Goal: Transaction & Acquisition: Purchase product/service

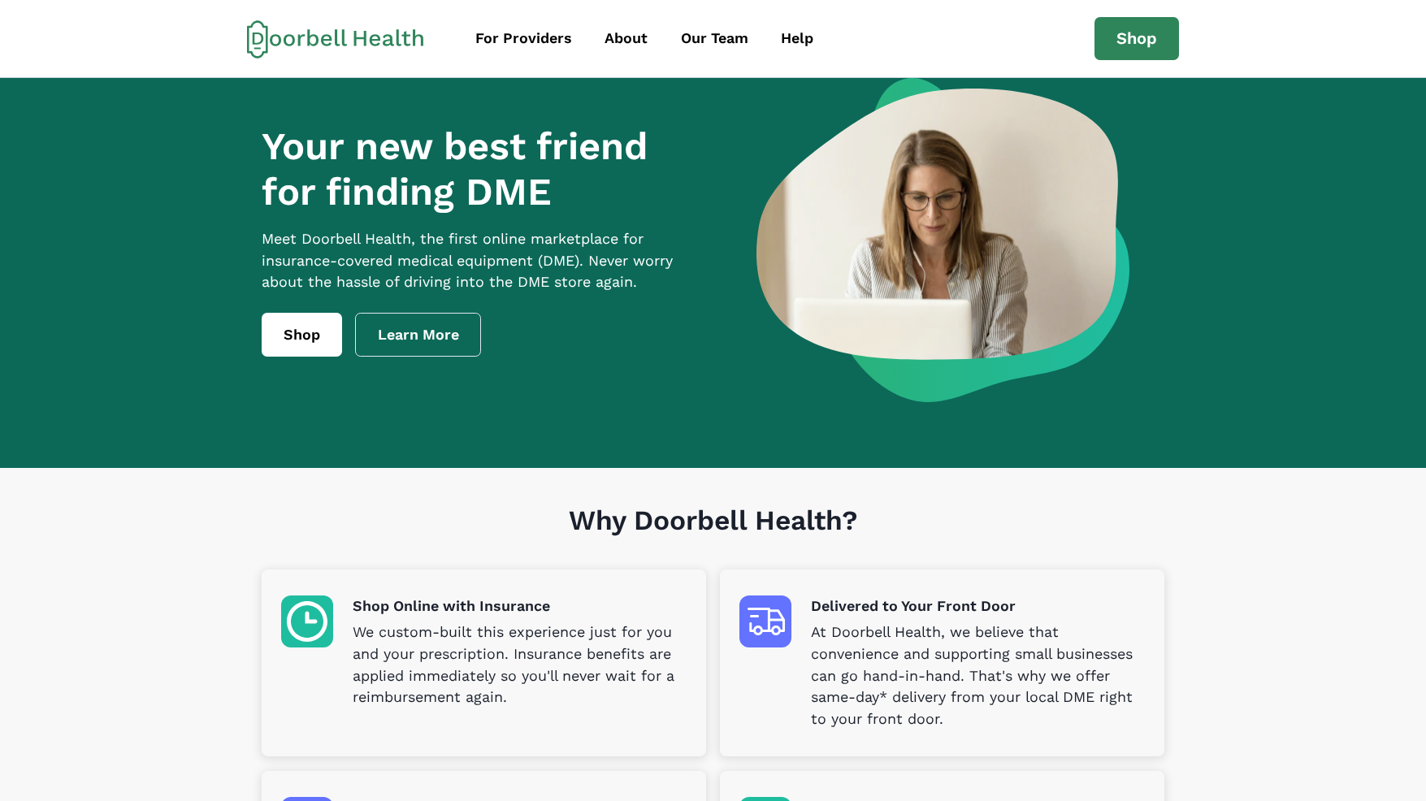
drag, startPoint x: 1225, startPoint y: 222, endPoint x: 505, endPoint y: 264, distance: 720.4
click at [1224, 222] on section "Your new best friend for finding DME Meet [PERSON_NAME] Health, the first onlin…" at bounding box center [713, 273] width 1426 height 390
click at [315, 357] on link "Shop" at bounding box center [302, 335] width 80 height 44
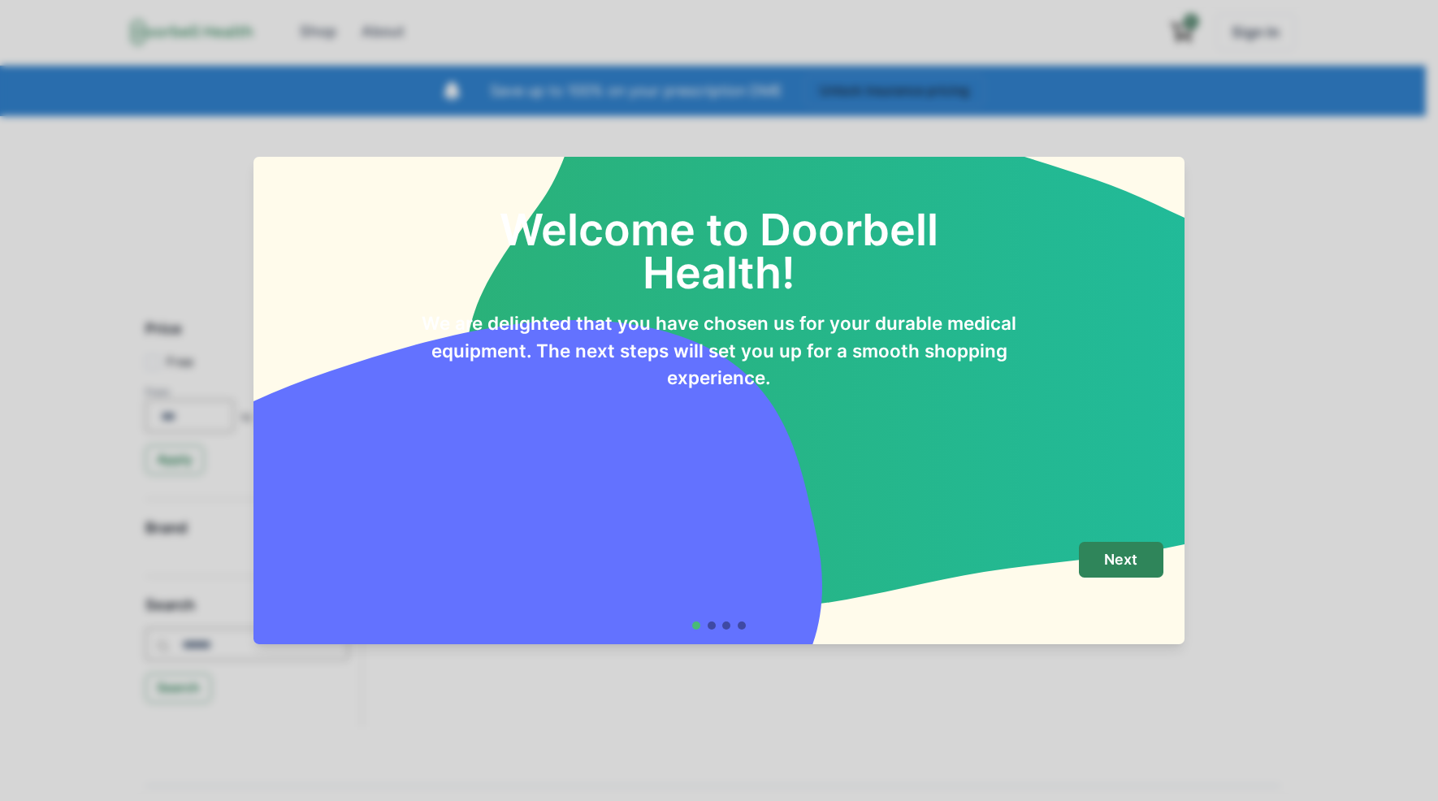
click at [1142, 535] on footer "Next" at bounding box center [720, 585] width 932 height 117
click at [1136, 553] on p "Next" at bounding box center [1120, 560] width 33 height 18
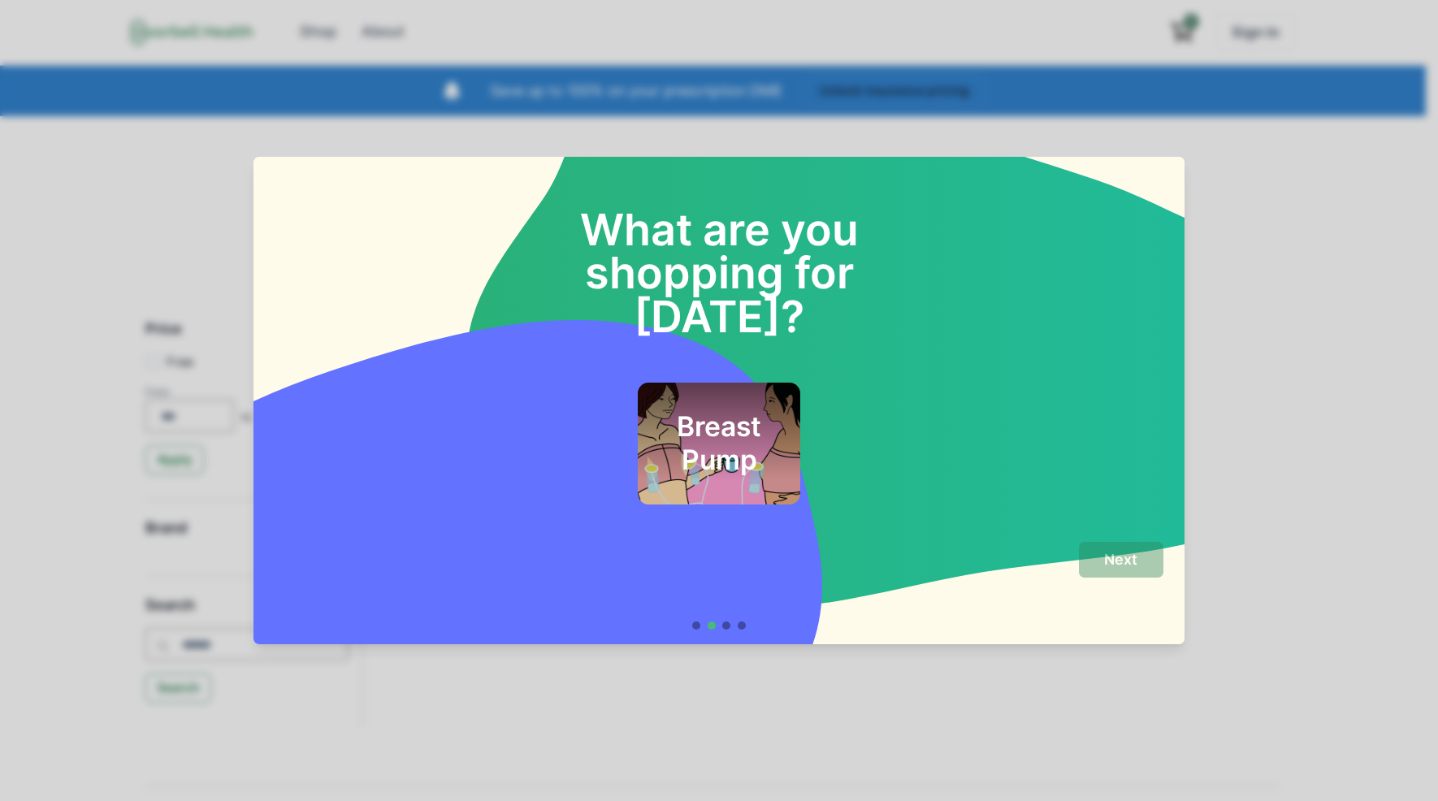
click at [708, 410] on h2 "Breast Pump" at bounding box center [719, 443] width 119 height 66
click at [1102, 545] on button "Next" at bounding box center [1121, 560] width 85 height 37
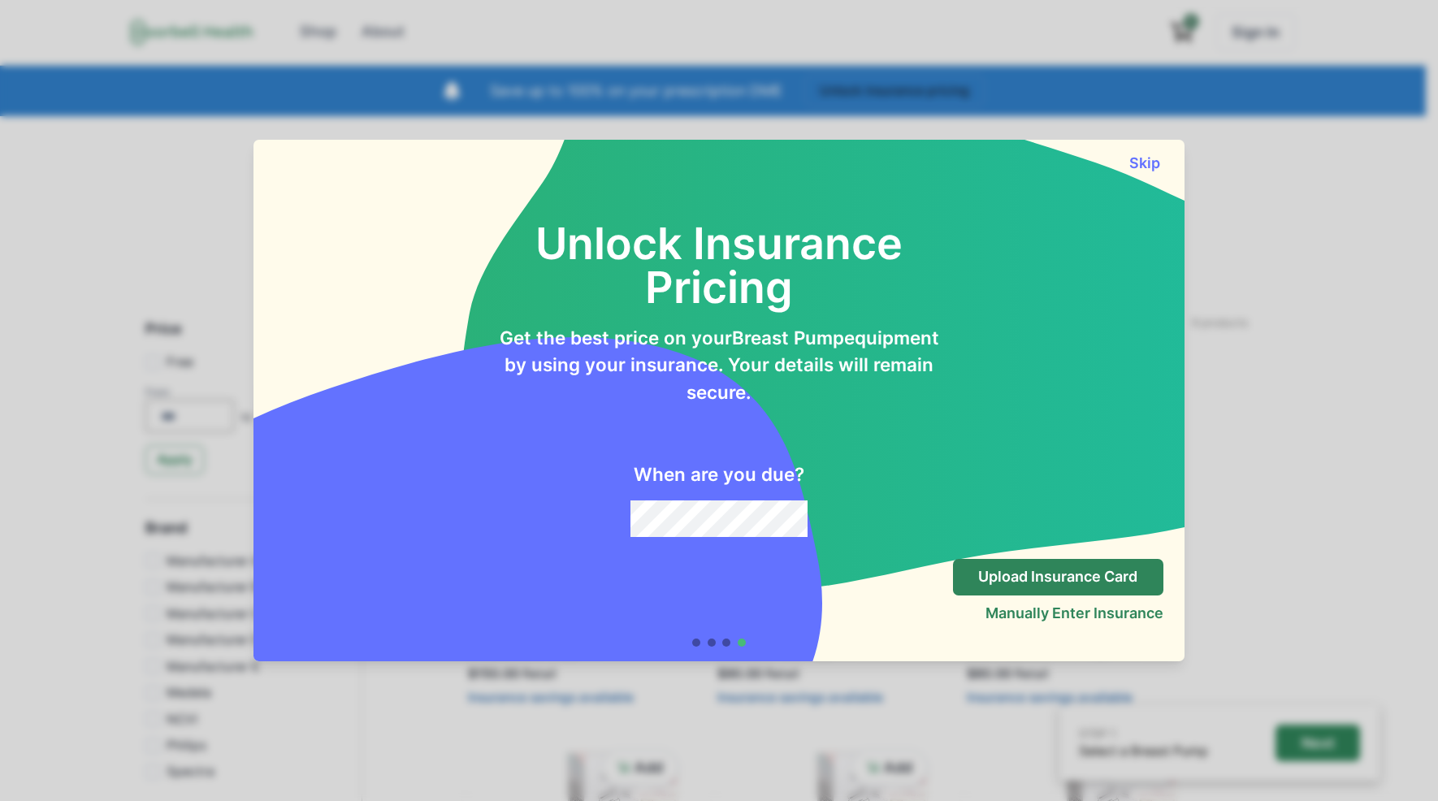
click at [1169, 156] on div "Skip" at bounding box center [720, 156] width 932 height 32
click at [1161, 159] on button "Skip" at bounding box center [1145, 162] width 37 height 17
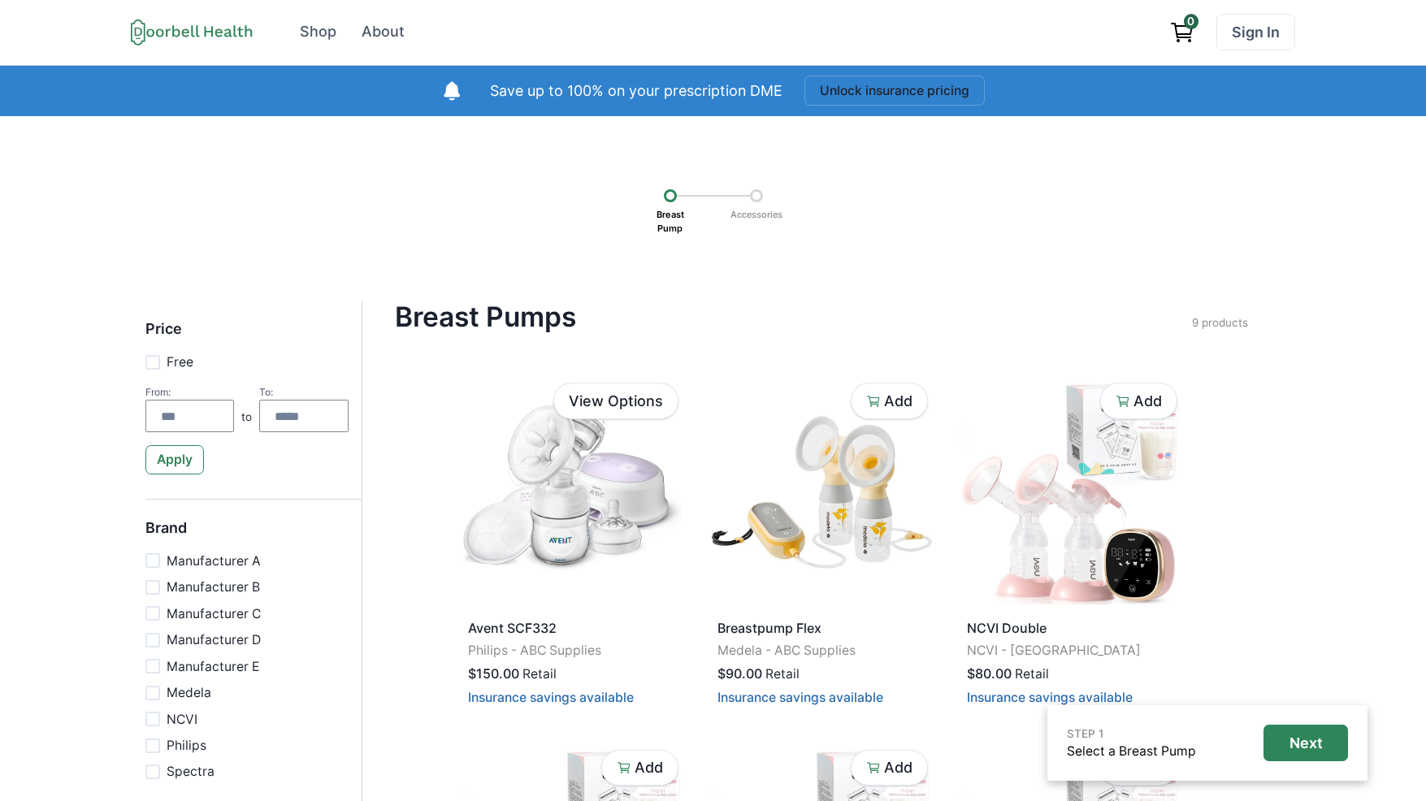
drag, startPoint x: 866, startPoint y: 229, endPoint x: 821, endPoint y: 228, distance: 45.5
click at [865, 229] on div "Breast Pump Accessories" at bounding box center [713, 208] width 1312 height 71
drag, startPoint x: 821, startPoint y: 228, endPoint x: 579, endPoint y: 201, distance: 242.8
click at [586, 196] on div "Breast Pump Accessories" at bounding box center [713, 208] width 1312 height 71
click at [573, 206] on div "Breast Pump Accessories" at bounding box center [713, 208] width 1312 height 71
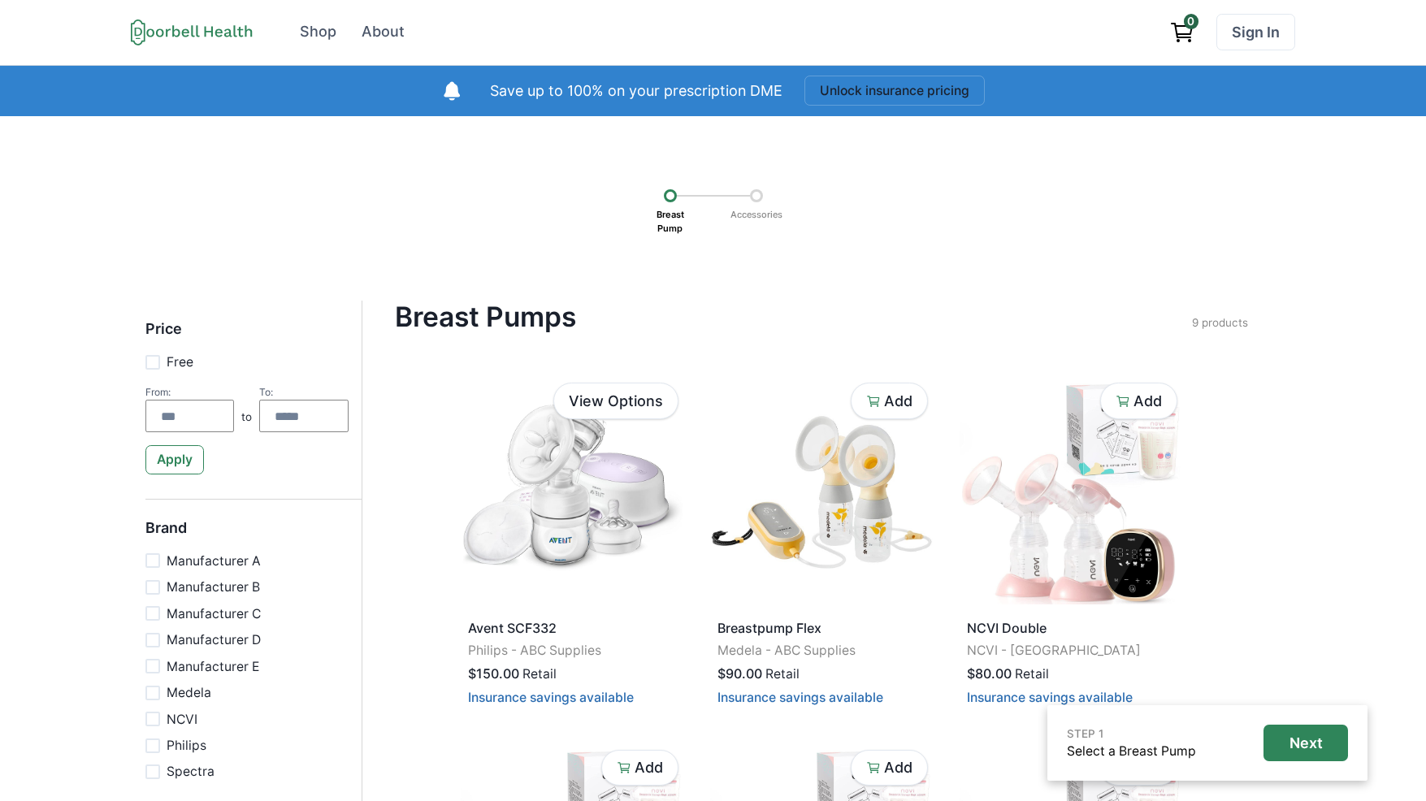
drag, startPoint x: 521, startPoint y: 187, endPoint x: 878, endPoint y: 210, distance: 358.3
click at [870, 208] on div "Breast Pump Accessories" at bounding box center [713, 208] width 1312 height 71
click at [912, 214] on div "Breast Pump Accessories" at bounding box center [713, 208] width 1312 height 71
drag, startPoint x: 859, startPoint y: 209, endPoint x: 447, endPoint y: 191, distance: 412.4
click at [449, 191] on div "Breast Pump Accessories" at bounding box center [713, 208] width 1312 height 71
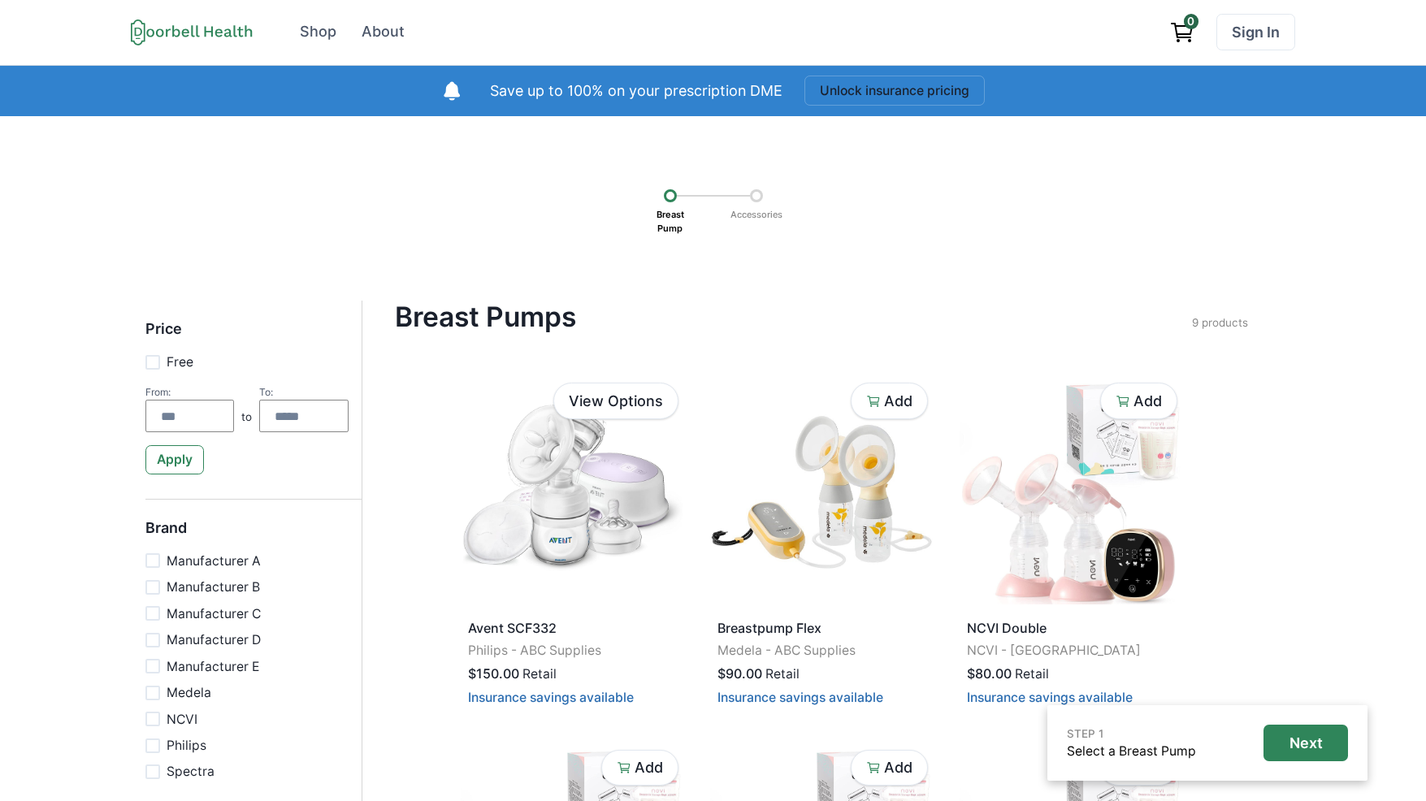
click at [443, 191] on div "Breast Pump Accessories" at bounding box center [713, 208] width 1312 height 71
click at [874, 281] on div "STEP 1 Select a Breast Pump Next Breast Pump Accessories Price Free From: to To…" at bounding box center [713, 809] width 1426 height 1386
click at [887, 288] on div "STEP 1 Select a Breast Pump Next Breast Pump Accessories Price Free From: to To…" at bounding box center [713, 809] width 1426 height 1386
click at [875, 291] on div "STEP 1 Select a Breast Pump Next Breast Pump Accessories Price Free From: to To…" at bounding box center [713, 809] width 1426 height 1386
click at [846, 258] on div "STEP 1 Select a Breast Pump Next Breast Pump Accessories Price Free From: to To…" at bounding box center [713, 809] width 1426 height 1386
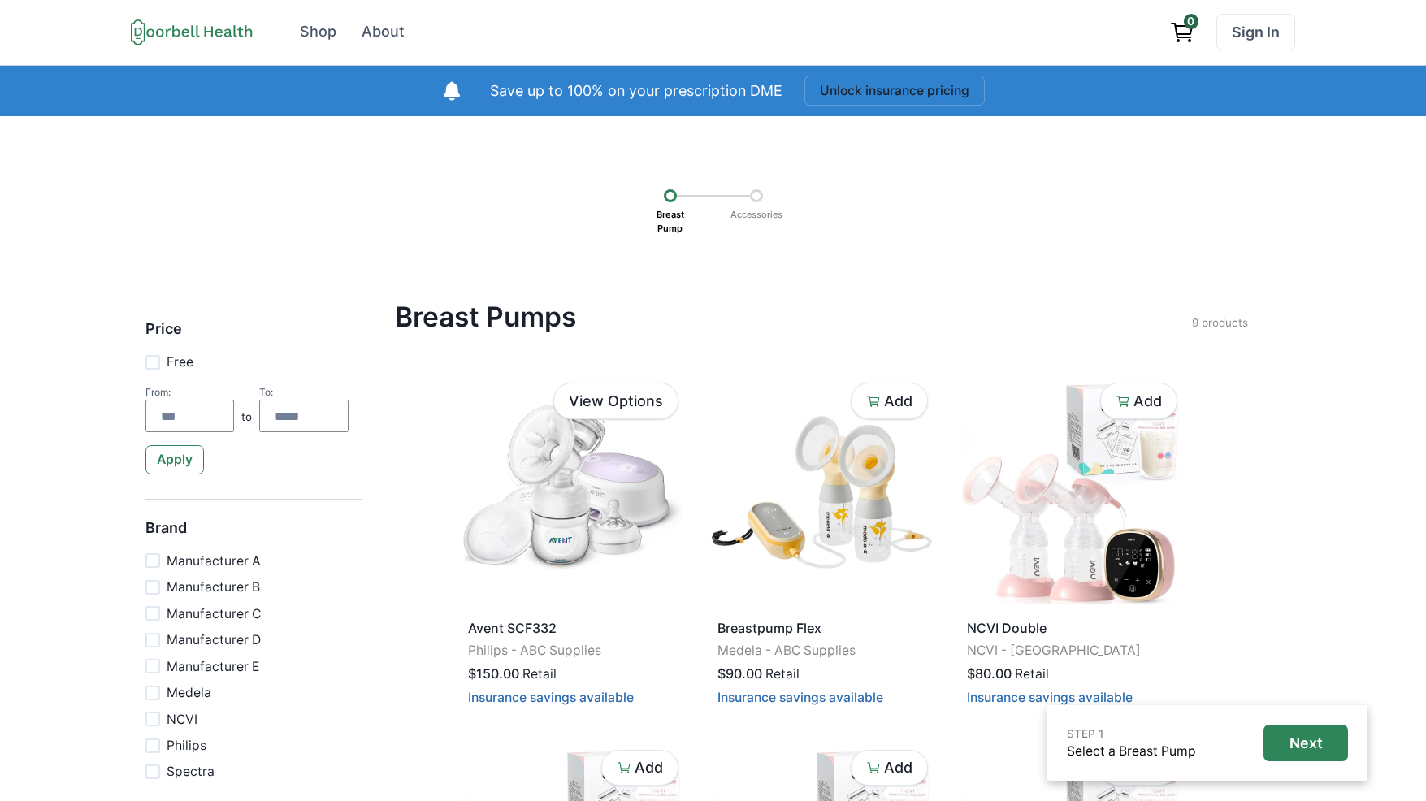
drag, startPoint x: 837, startPoint y: 271, endPoint x: 829, endPoint y: 265, distance: 9.9
click at [837, 270] on div "STEP 1 Select a Breast Pump Next Breast Pump Accessories Price Free From: to To…" at bounding box center [713, 809] width 1426 height 1386
drag, startPoint x: 790, startPoint y: 254, endPoint x: 584, endPoint y: 205, distance: 211.3
click at [584, 205] on div "STEP 1 Select a Breast Pump Next Breast Pump Accessories Price Free From: to To…" at bounding box center [713, 809] width 1426 height 1386
click at [584, 205] on div "Breast Pump Accessories" at bounding box center [713, 208] width 1312 height 71
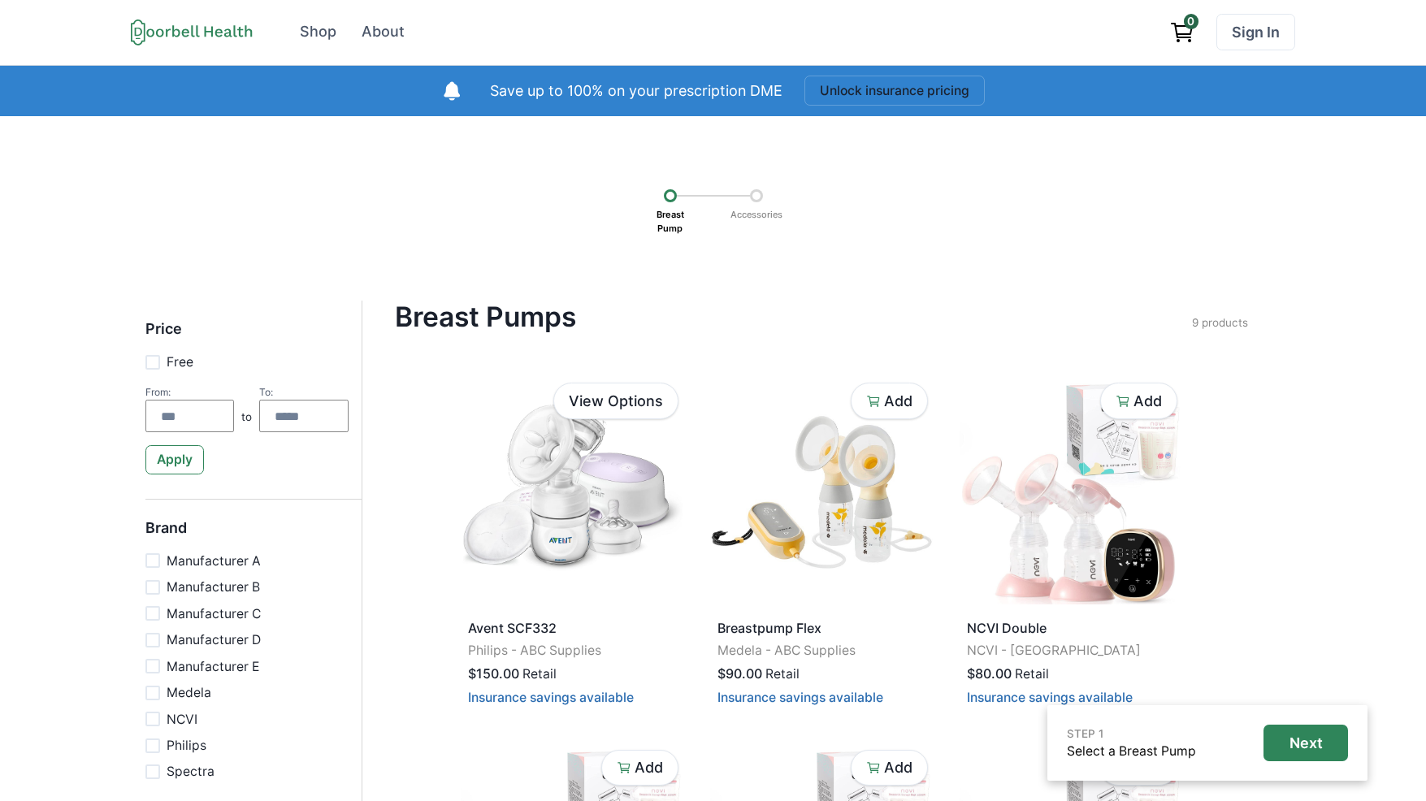
drag, startPoint x: 575, startPoint y: 189, endPoint x: 779, endPoint y: 229, distance: 207.8
click at [740, 224] on div "Breast Pump Accessories" at bounding box center [713, 208] width 1312 height 71
click at [780, 229] on div "Breast Pump Accessories" at bounding box center [713, 208] width 164 height 71
click at [902, 102] on button "Unlock insurance pricing" at bounding box center [895, 91] width 180 height 30
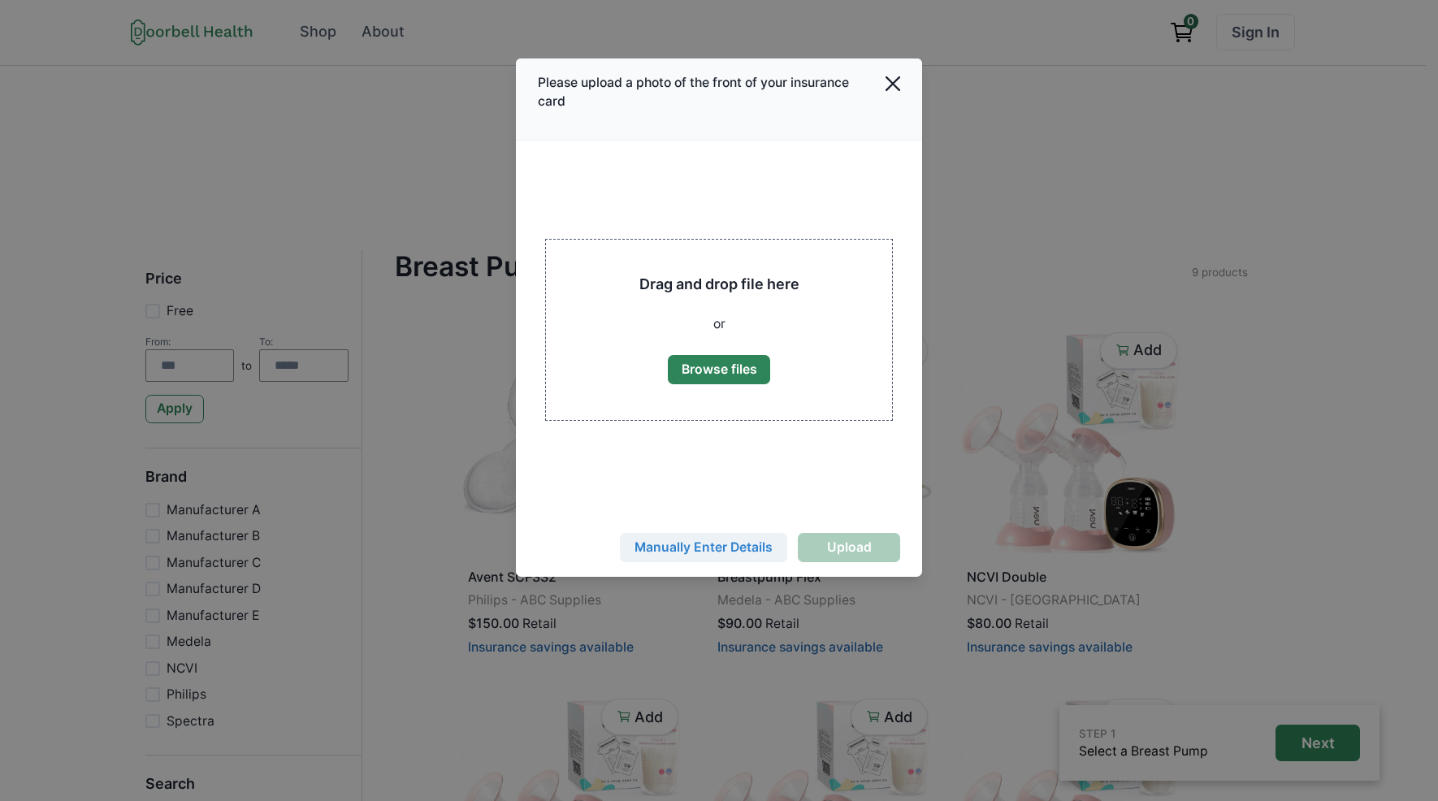
click at [727, 551] on button "Manually Enter Details" at bounding box center [703, 547] width 167 height 29
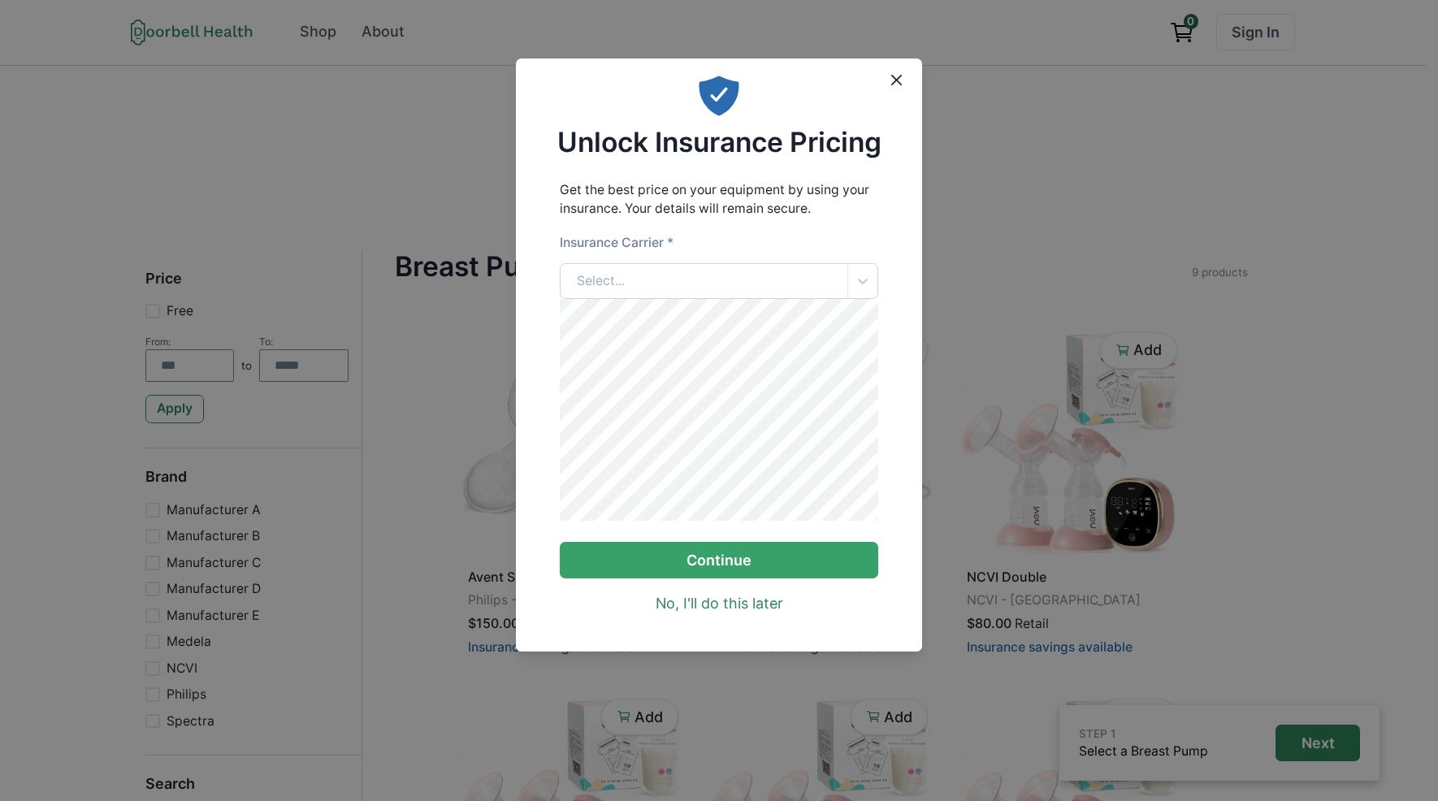
click at [720, 285] on div "Select..." at bounding box center [705, 281] width 288 height 35
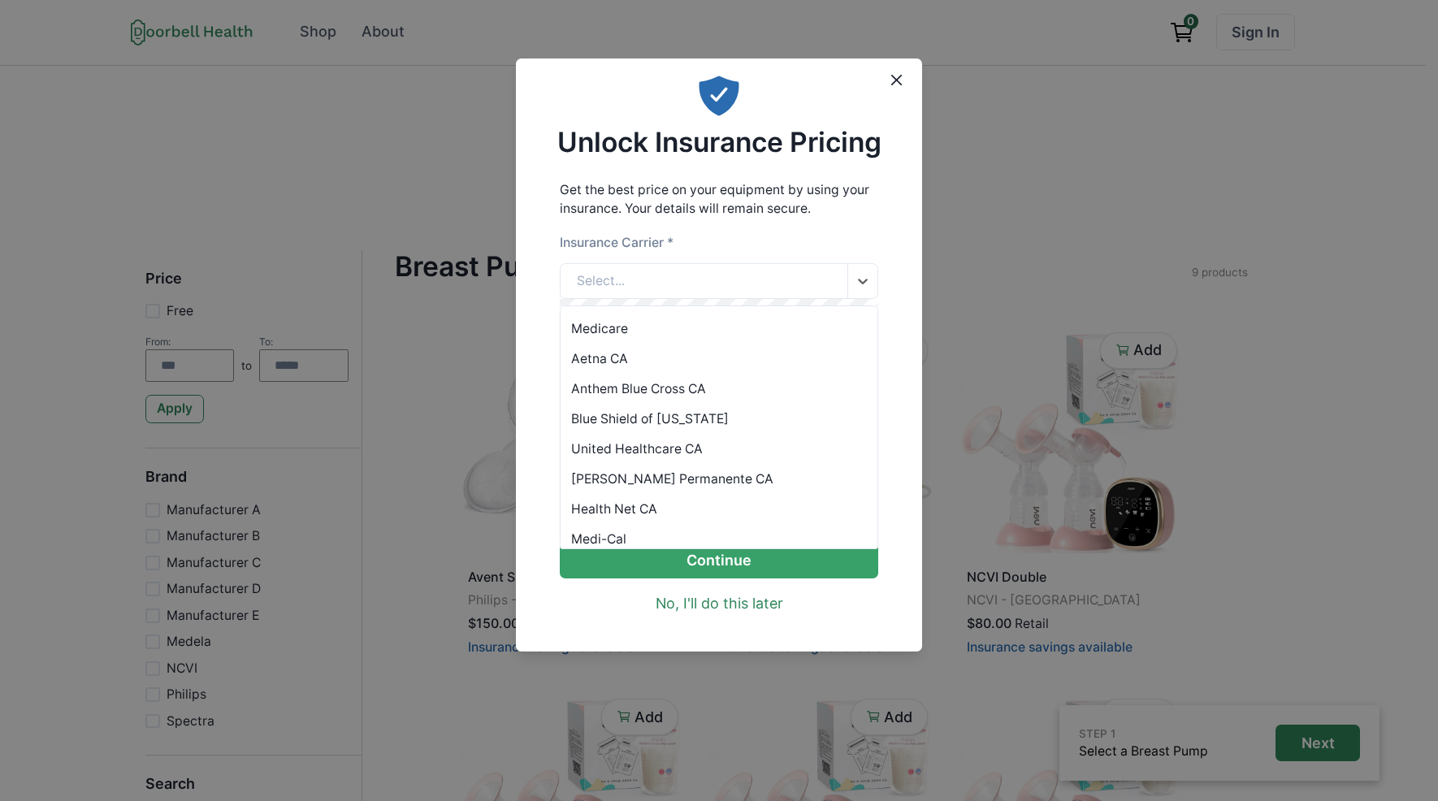
click at [698, 388] on div "Anthem Blue Cross CA" at bounding box center [720, 389] width 318 height 30
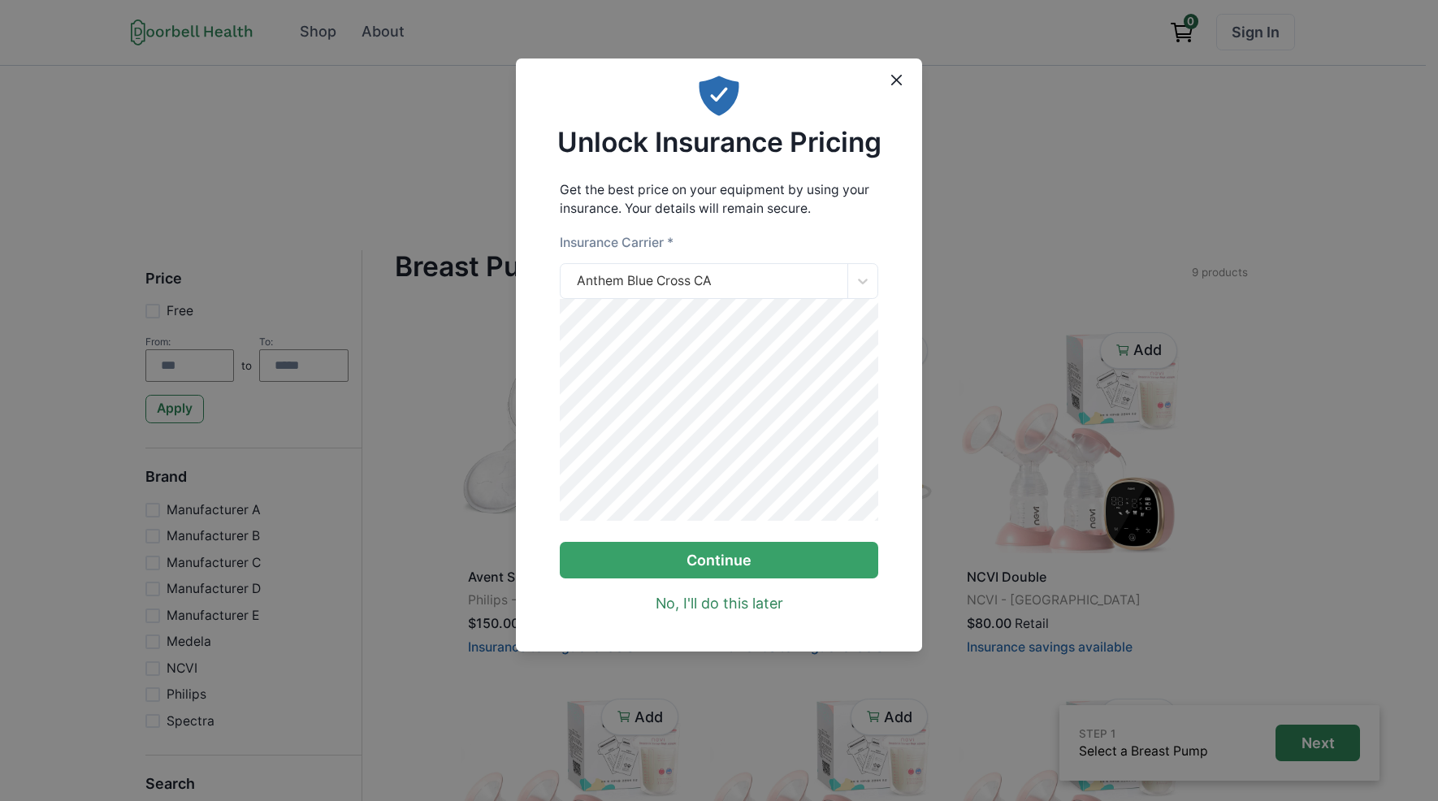
click at [712, 592] on div "No, I'll do this later" at bounding box center [719, 597] width 319 height 37
click at [716, 579] on button "Continue" at bounding box center [719, 560] width 319 height 37
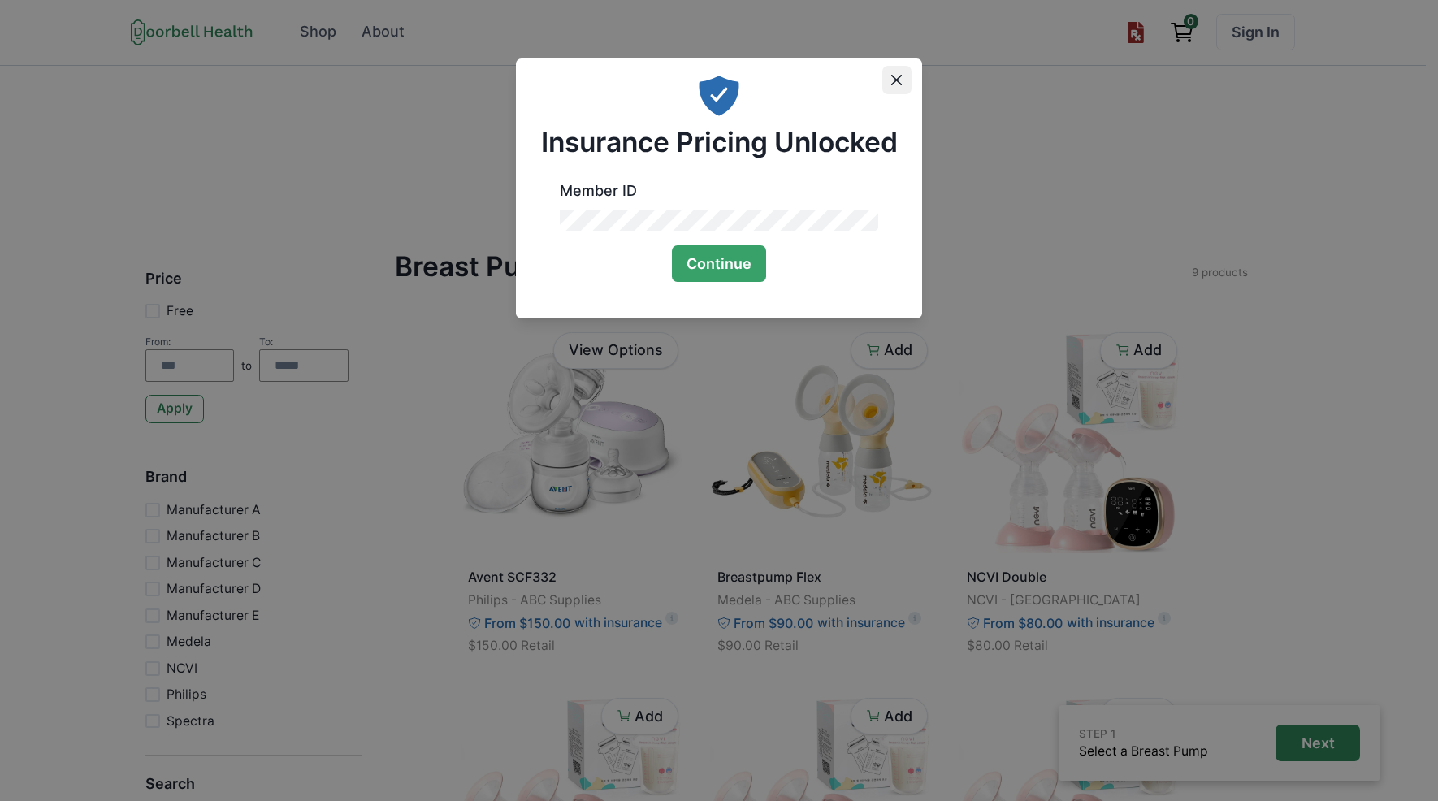
click at [896, 76] on icon "Close" at bounding box center [896, 80] width 11 height 11
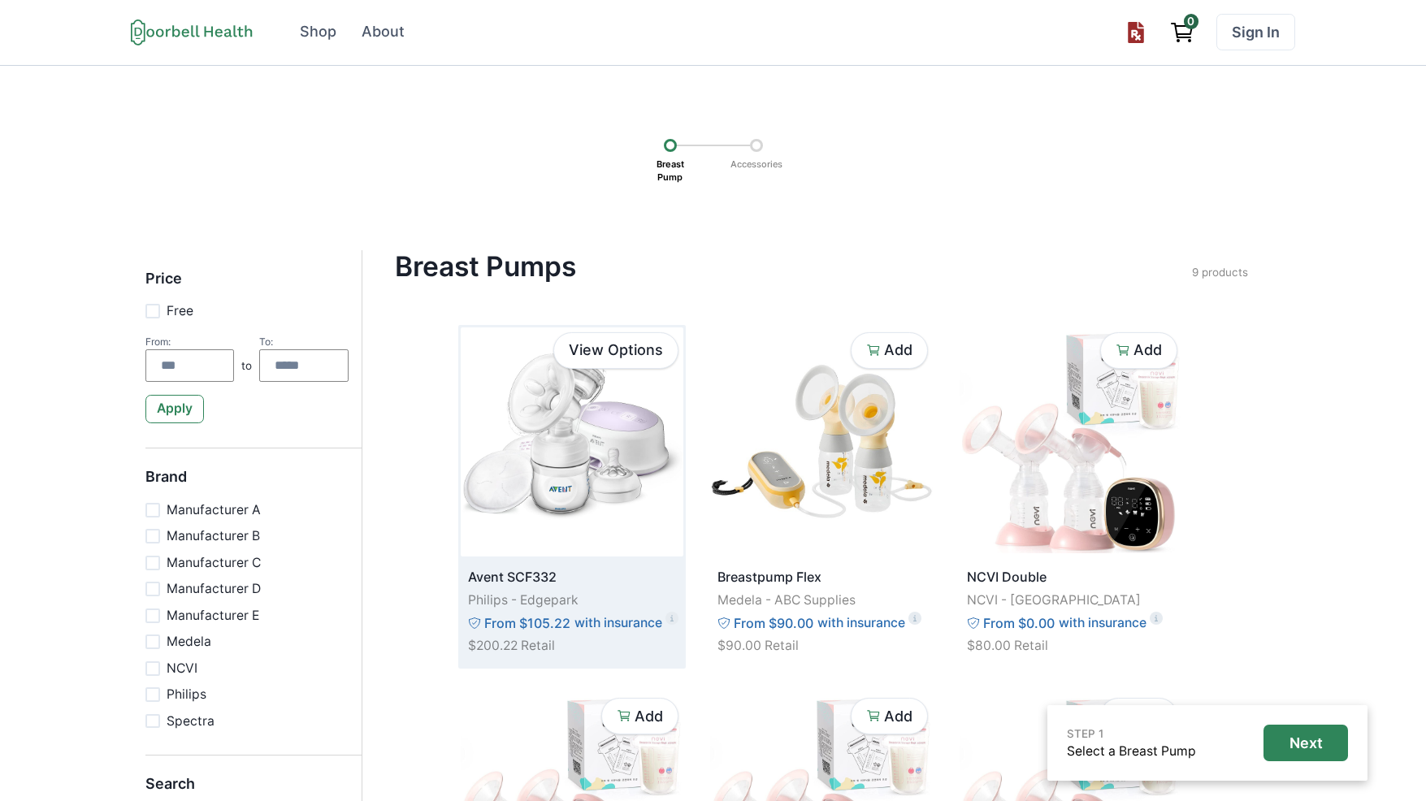
click at [598, 559] on div "Avent SCF332 Philips - Edgepark From $105.22 with insurance $200.22 Retail" at bounding box center [572, 612] width 223 height 110
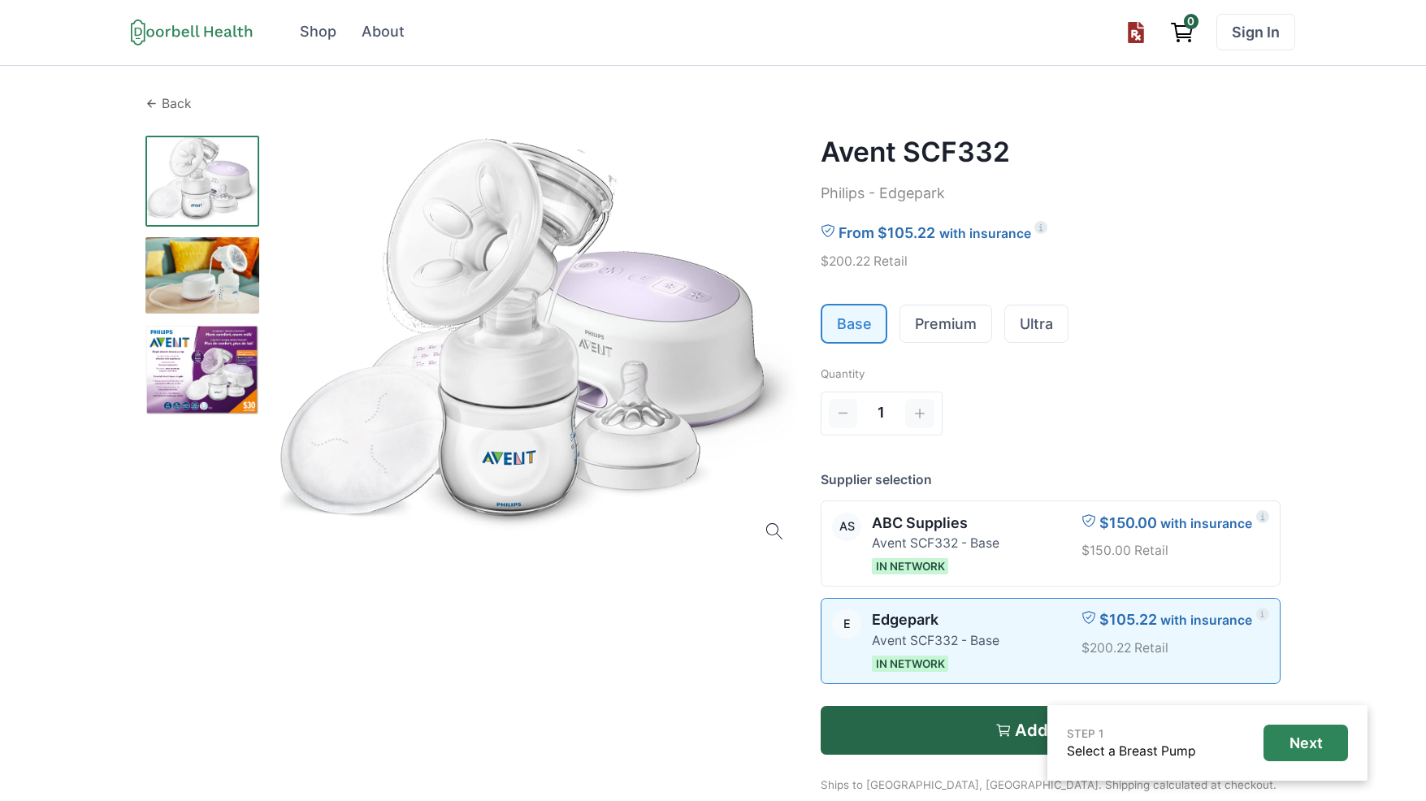
click at [174, 96] on p "Back" at bounding box center [177, 104] width 30 height 20
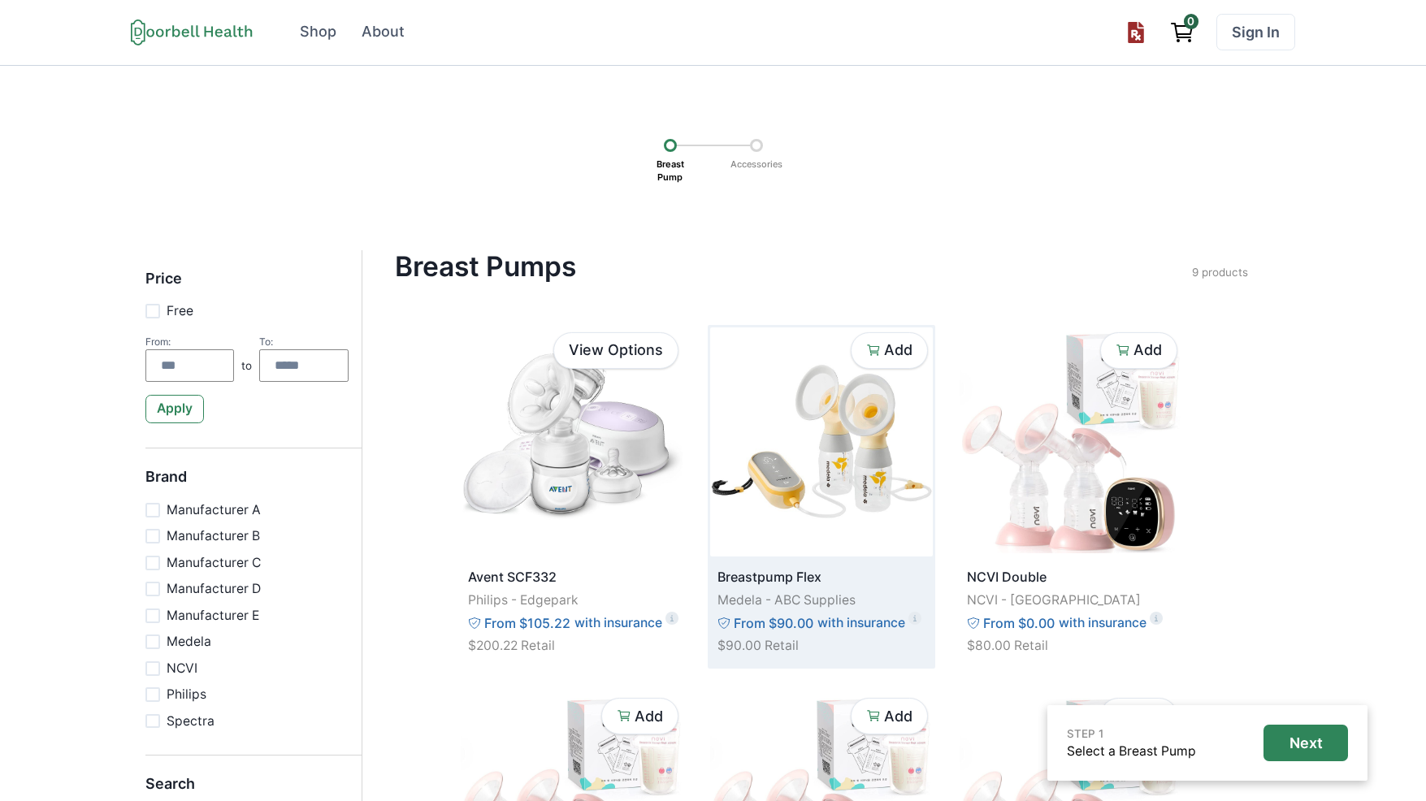
click at [822, 588] on div "Breastpump Flex Medela - ABC Supplies From $90.00 with insurance $90.00 Retail" at bounding box center [821, 612] width 223 height 110
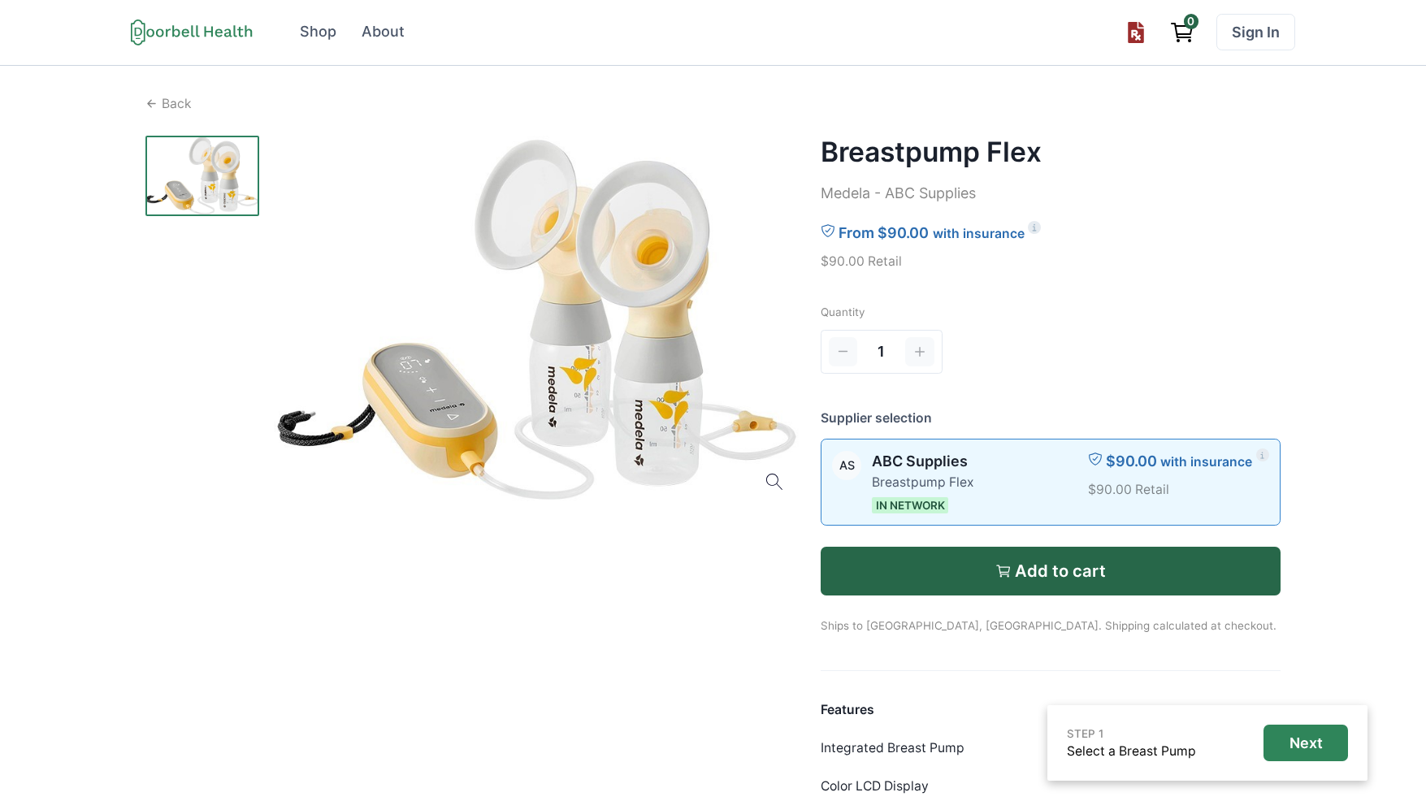
click at [1213, 317] on p "Quantity" at bounding box center [1051, 312] width 461 height 16
drag, startPoint x: 1081, startPoint y: 151, endPoint x: 808, endPoint y: 149, distance: 273.1
click at [808, 149] on div "Back Breastpump Flex Medela - ABC Supplies From $90.00 with insurance $90.00 Re…" at bounding box center [713, 550] width 1136 height 912
copy div "Breastpump Flex"
click at [1155, 194] on p "Medela - ABC Supplies" at bounding box center [1051, 194] width 461 height 22
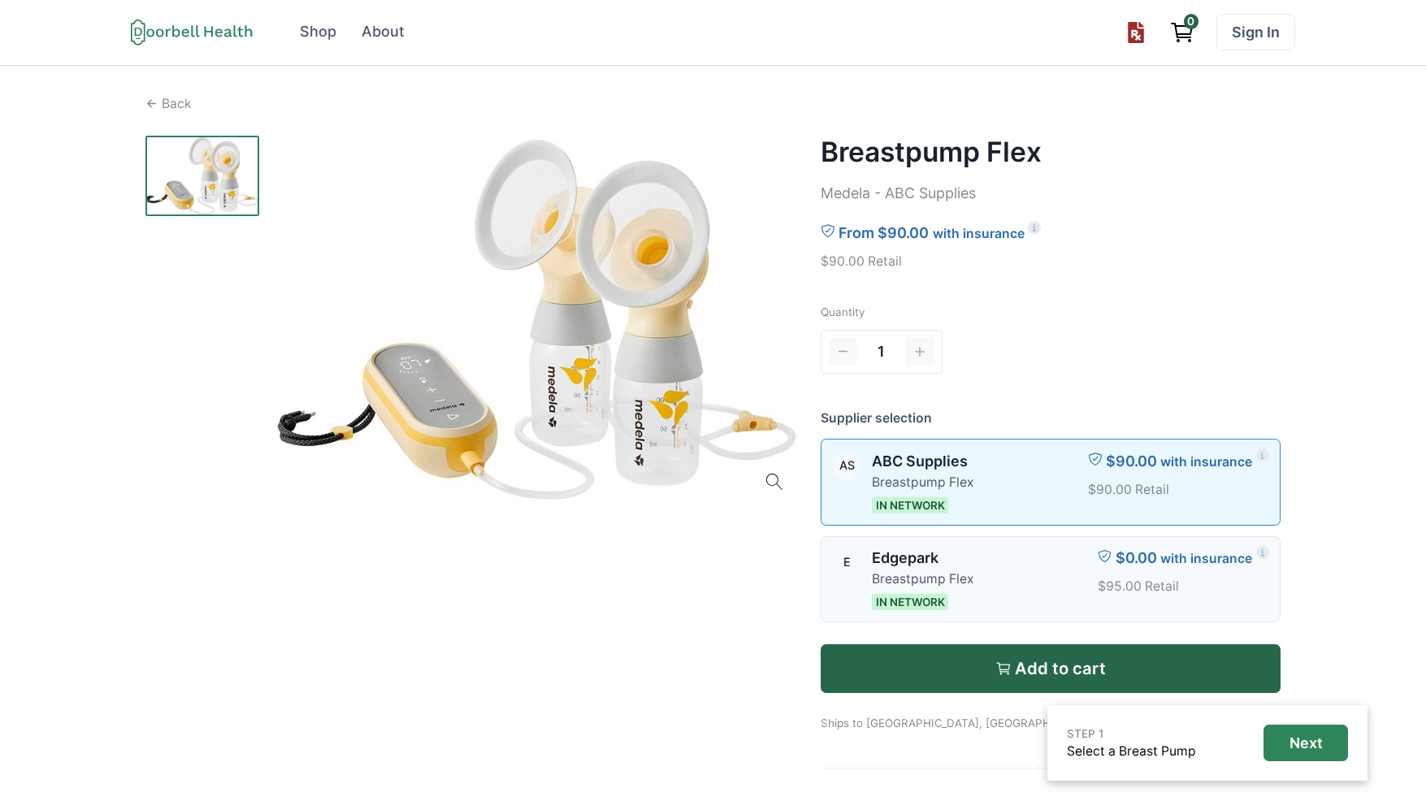
click at [1052, 583] on div at bounding box center [1036, 579] width 102 height 63
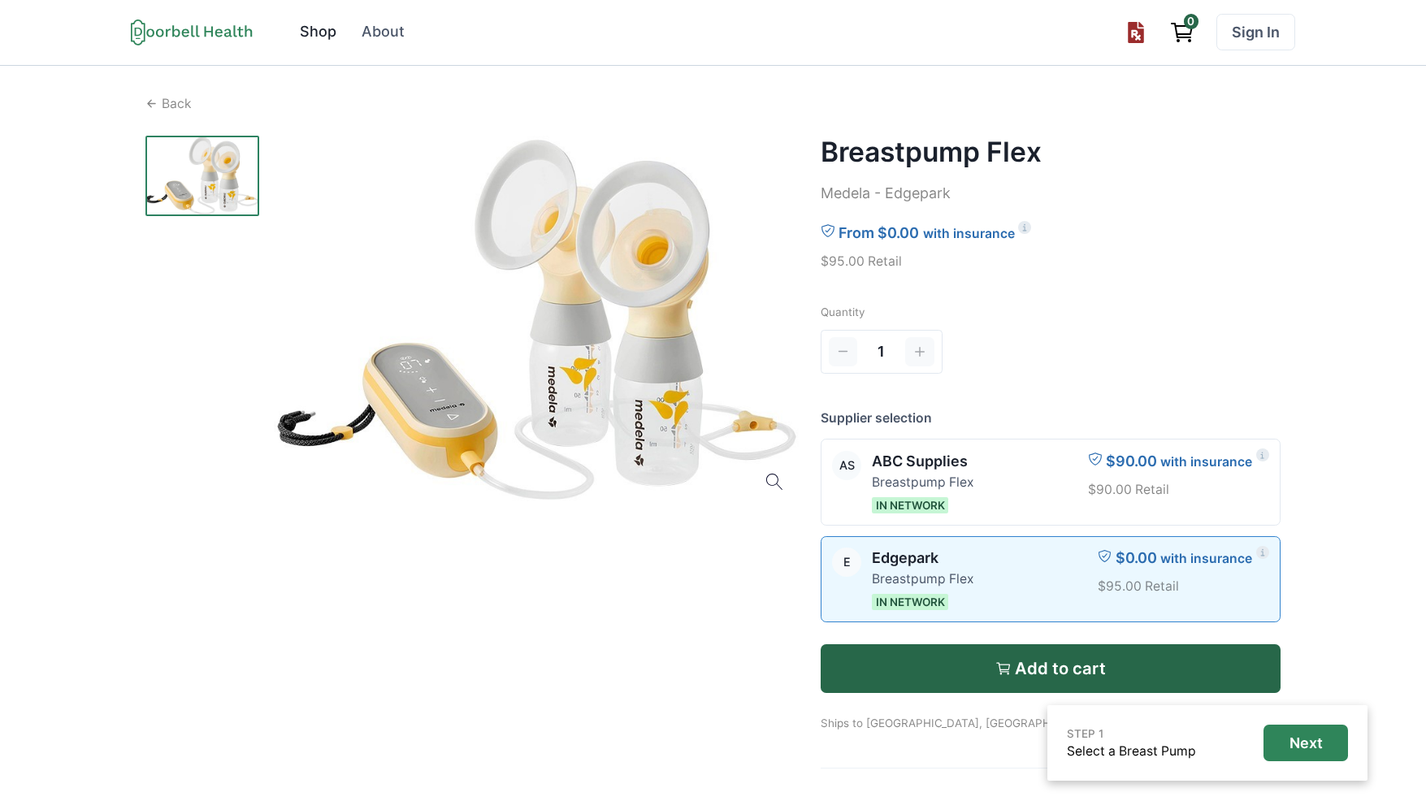
click at [323, 15] on link "Shop" at bounding box center [318, 32] width 59 height 37
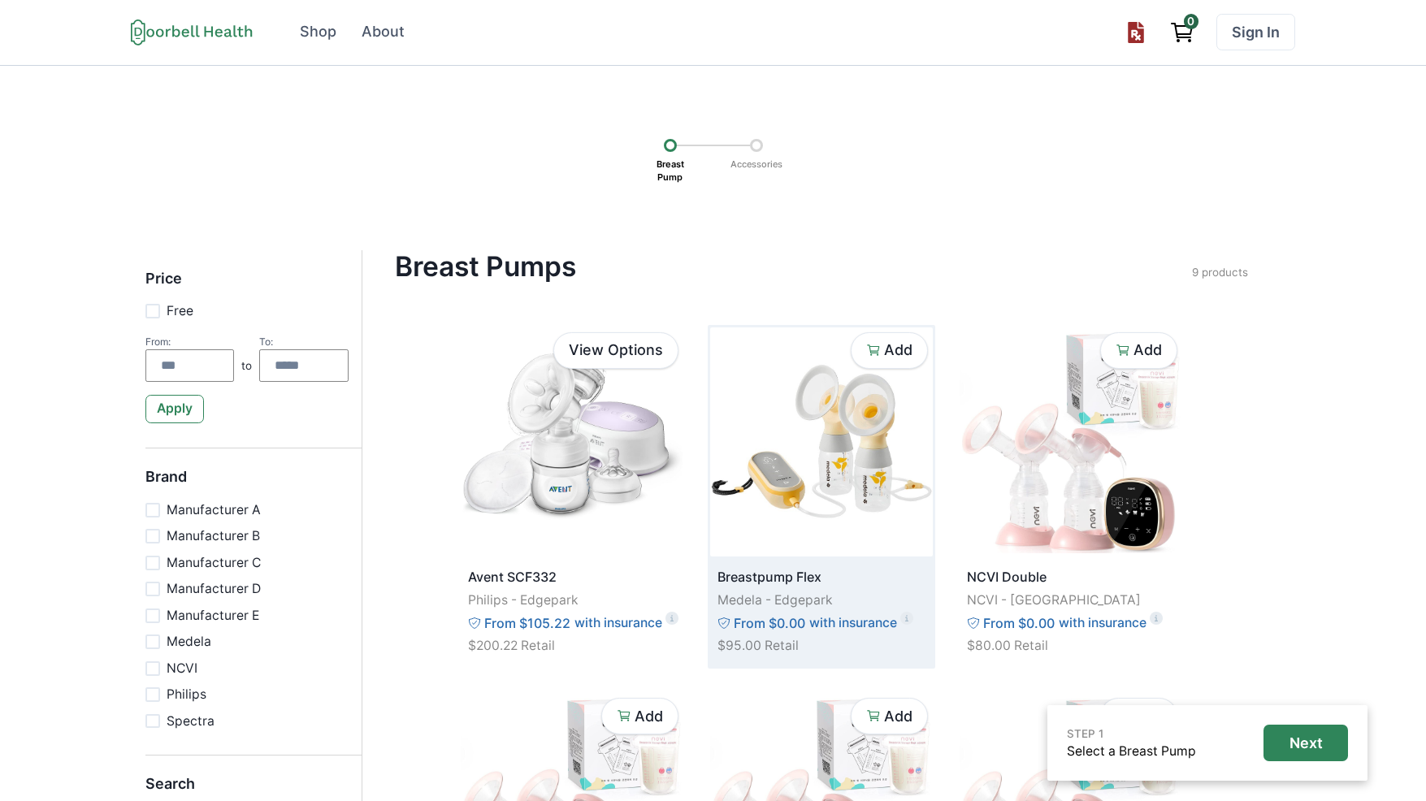
click at [878, 436] on img at bounding box center [821, 442] width 223 height 229
